Goal: Navigation & Orientation: Find specific page/section

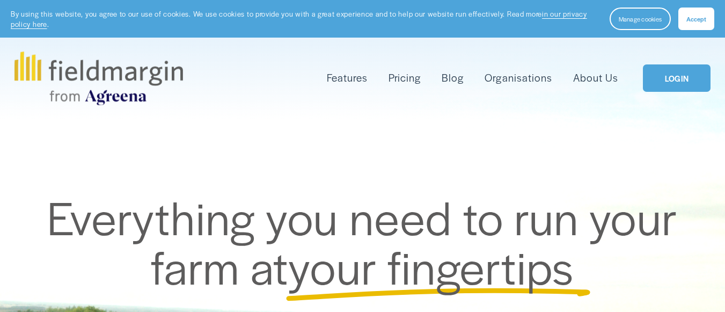
click at [688, 73] on link "LOGIN" at bounding box center [677, 77] width 68 height 27
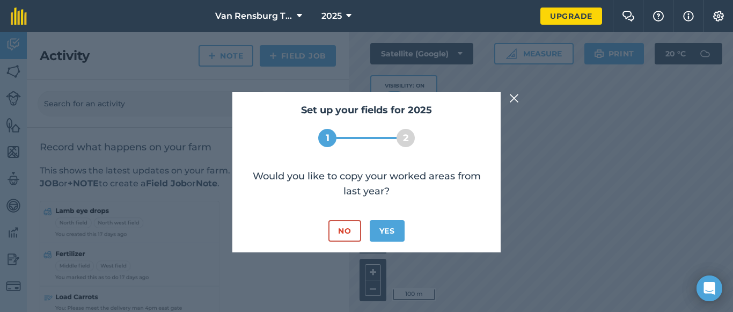
click at [515, 95] on img at bounding box center [514, 98] width 10 height 13
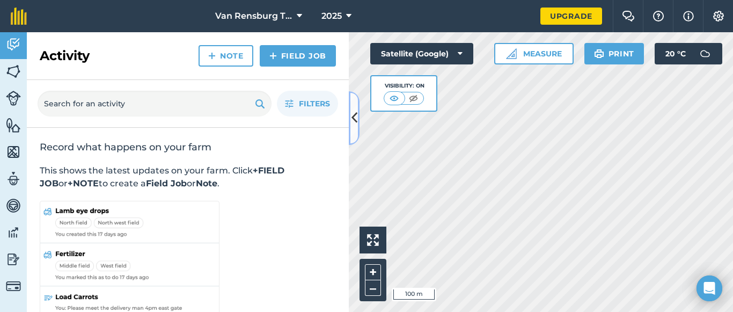
click at [353, 115] on icon at bounding box center [354, 117] width 6 height 19
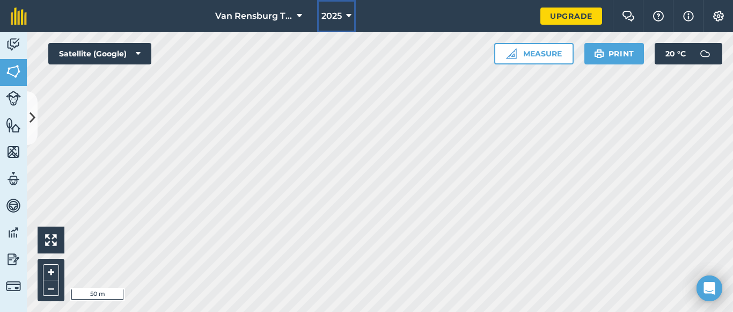
click at [350, 16] on icon at bounding box center [348, 16] width 5 height 13
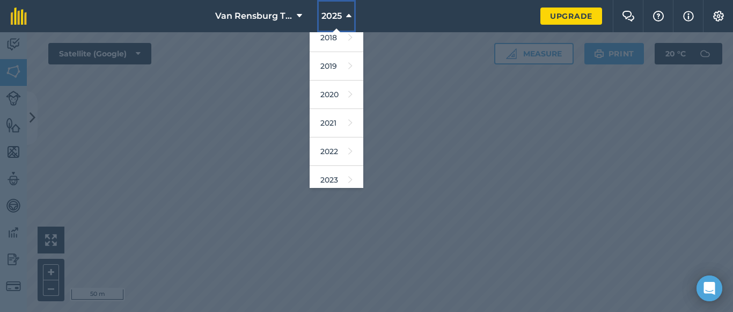
scroll to position [50, 0]
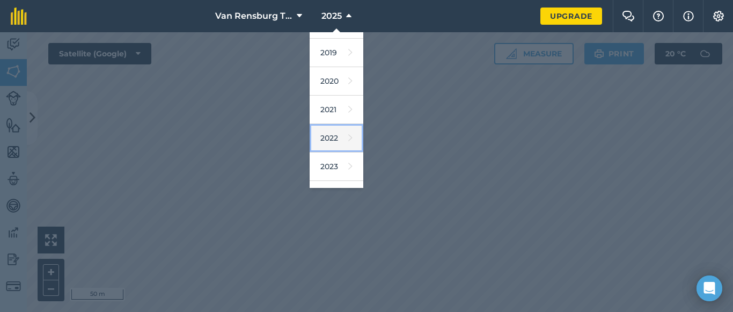
click at [329, 134] on link "2022" at bounding box center [336, 138] width 54 height 28
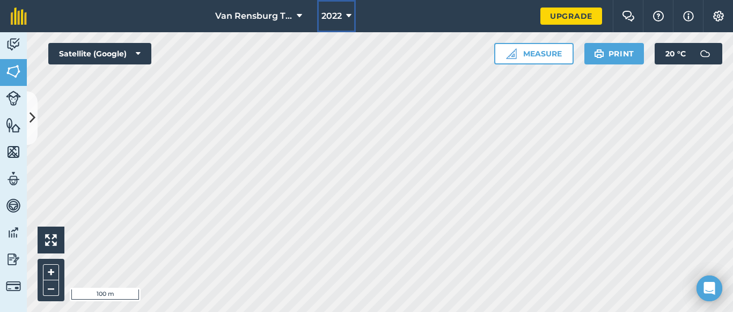
click at [348, 15] on icon at bounding box center [348, 16] width 5 height 13
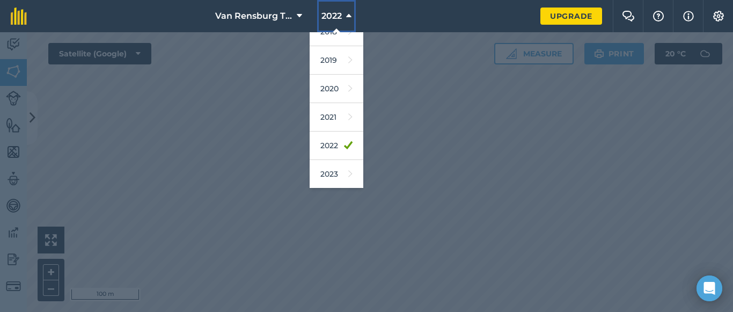
scroll to position [64, 0]
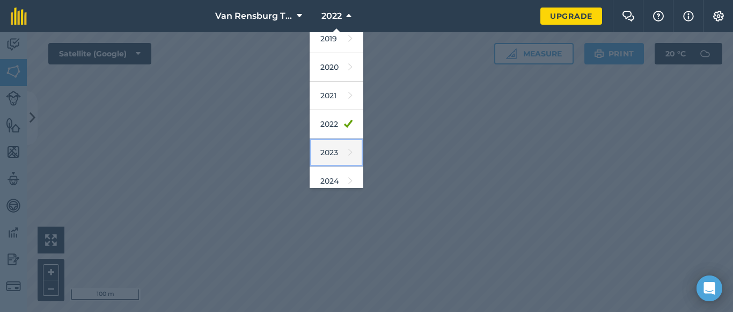
click at [335, 154] on link "2023" at bounding box center [336, 152] width 54 height 28
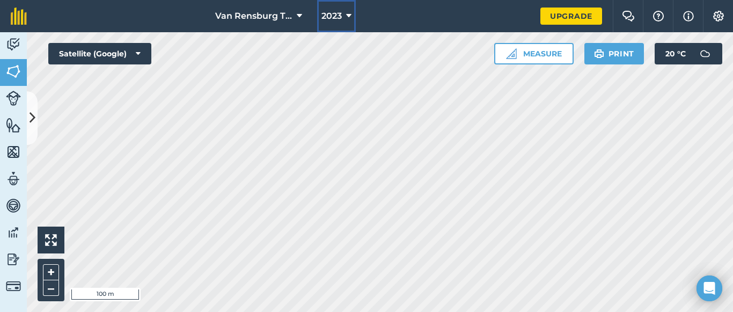
click at [348, 14] on icon at bounding box center [348, 16] width 5 height 13
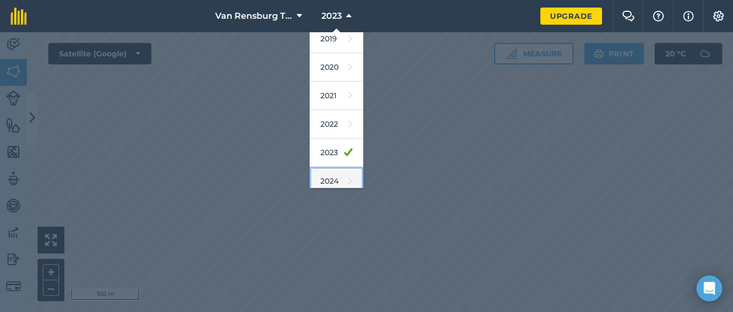
click at [346, 179] on link "2024" at bounding box center [336, 181] width 54 height 28
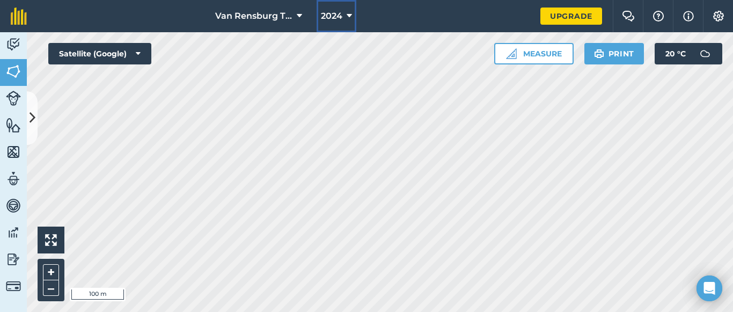
click at [345, 16] on button "2024" at bounding box center [336, 16] width 40 height 32
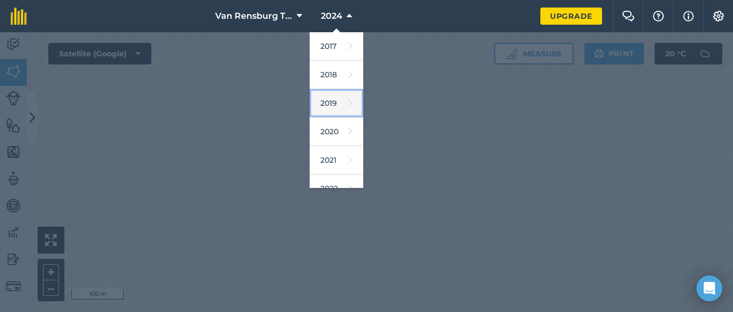
click at [331, 97] on link "2019" at bounding box center [336, 103] width 54 height 28
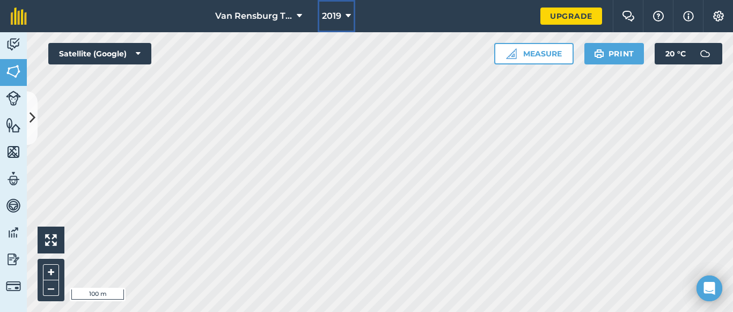
click at [347, 17] on icon at bounding box center [347, 16] width 5 height 13
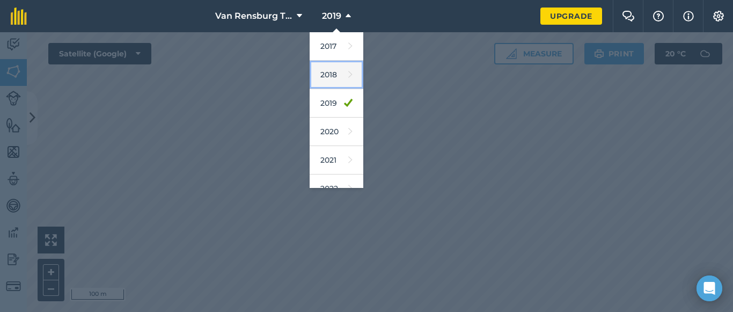
click at [334, 72] on link "2018" at bounding box center [336, 75] width 54 height 28
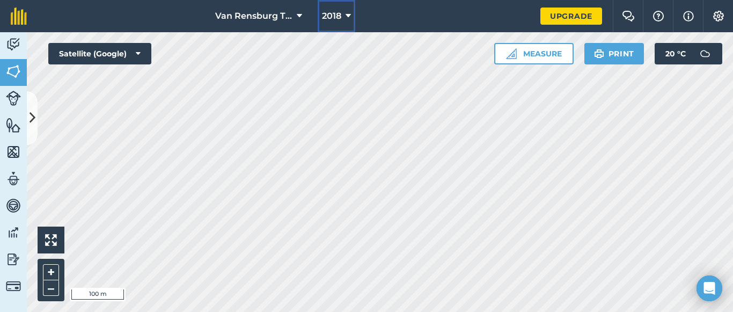
click at [349, 12] on icon at bounding box center [347, 16] width 5 height 13
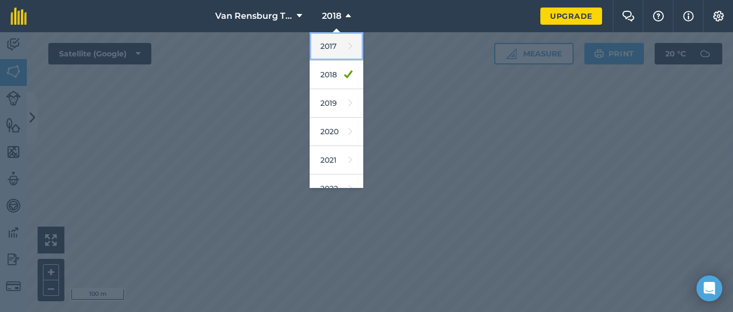
click at [338, 46] on link "2017" at bounding box center [336, 46] width 54 height 28
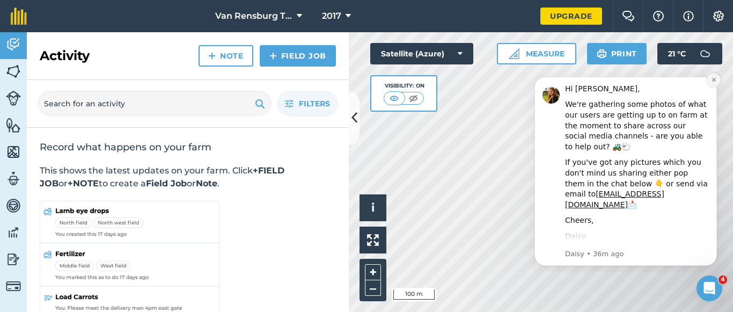
click at [711, 78] on icon "Dismiss notification" at bounding box center [714, 80] width 6 height 6
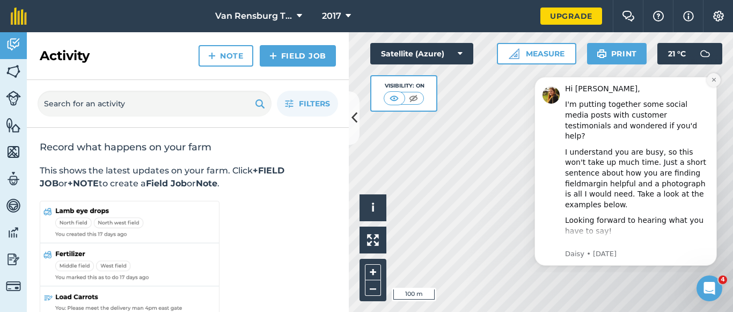
click at [712, 78] on icon "Dismiss notification" at bounding box center [714, 80] width 6 height 6
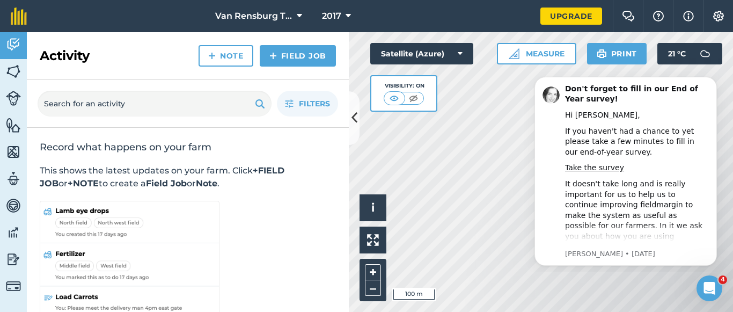
click at [712, 78] on icon "Dismiss notification" at bounding box center [713, 79] width 5 height 5
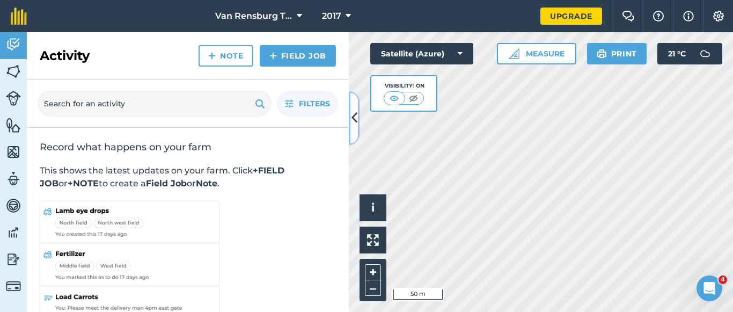
click at [352, 112] on icon at bounding box center [354, 117] width 6 height 19
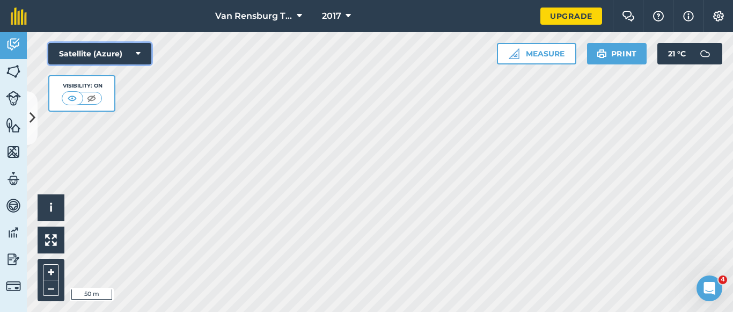
click at [134, 53] on button "Satellite (Azure)" at bounding box center [99, 53] width 103 height 21
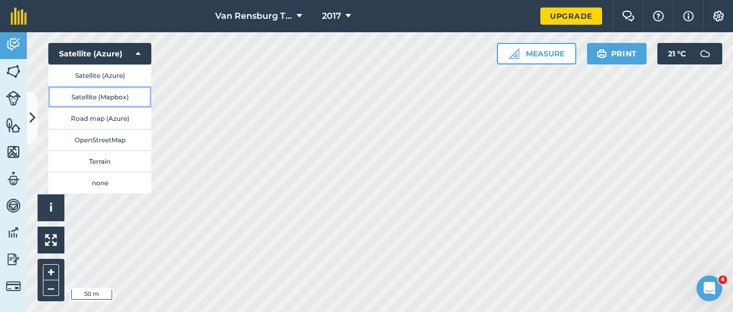
click at [128, 92] on button "Satellite (Mapbox)" at bounding box center [99, 96] width 103 height 21
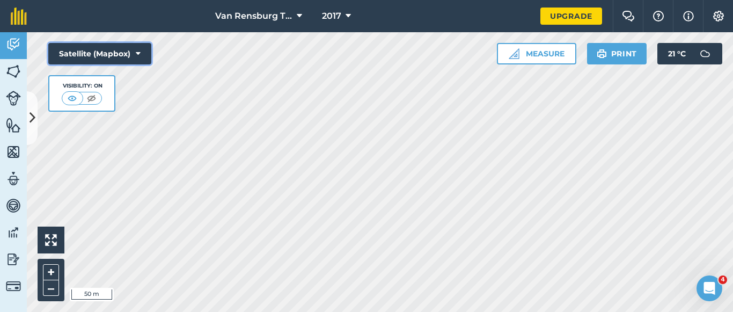
click at [143, 49] on button "Satellite (Mapbox)" at bounding box center [99, 53] width 103 height 21
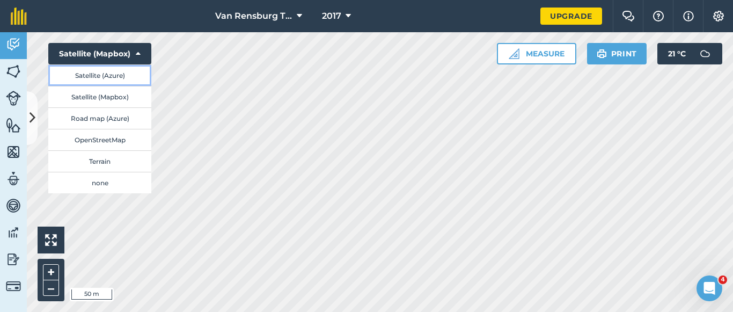
click at [123, 74] on button "Satellite (Azure)" at bounding box center [99, 74] width 103 height 21
